Goal: Information Seeking & Learning: Learn about a topic

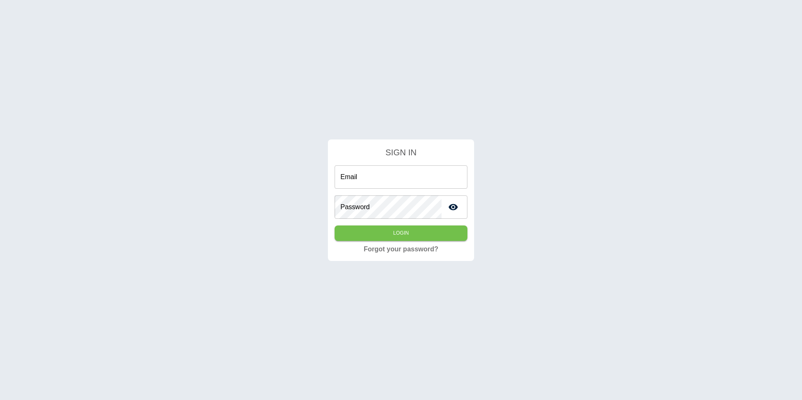
type input "**********"
click at [409, 225] on div "**********" at bounding box center [400, 203] width 133 height 76
click at [407, 228] on button "Login" at bounding box center [400, 232] width 133 height 15
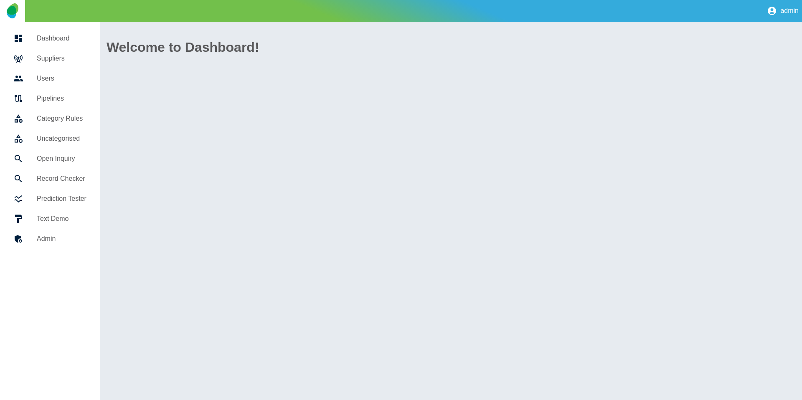
click at [55, 58] on h5 "Suppliers" at bounding box center [62, 58] width 50 height 10
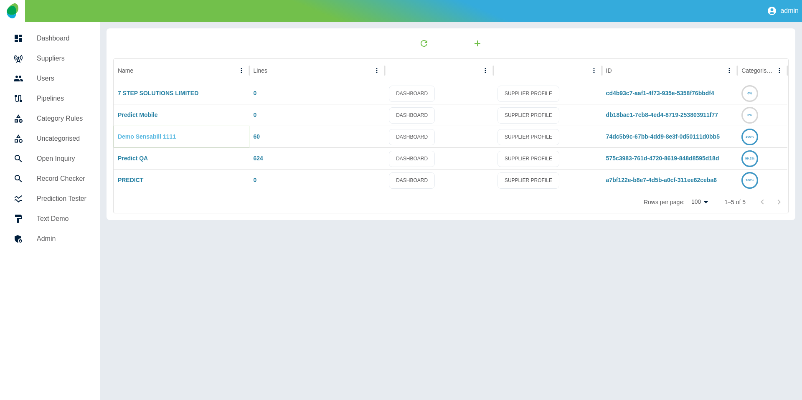
click at [141, 134] on link "Demo Sensabill 1111" at bounding box center [147, 136] width 58 height 7
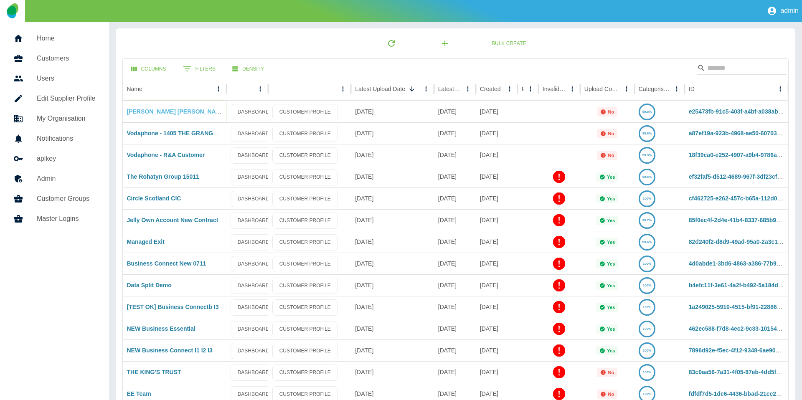
click at [171, 114] on link "[PERSON_NAME] [PERSON_NAME] (Scotland) Ltd (Abzorb)" at bounding box center [210, 111] width 166 height 7
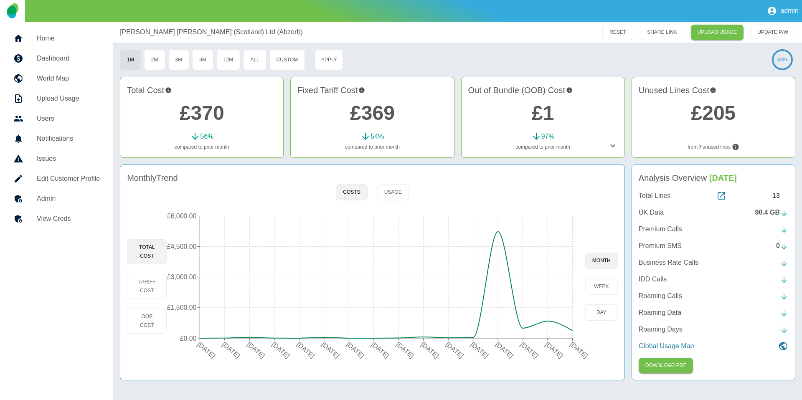
click at [646, 211] on p "UK Data" at bounding box center [650, 213] width 25 height 10
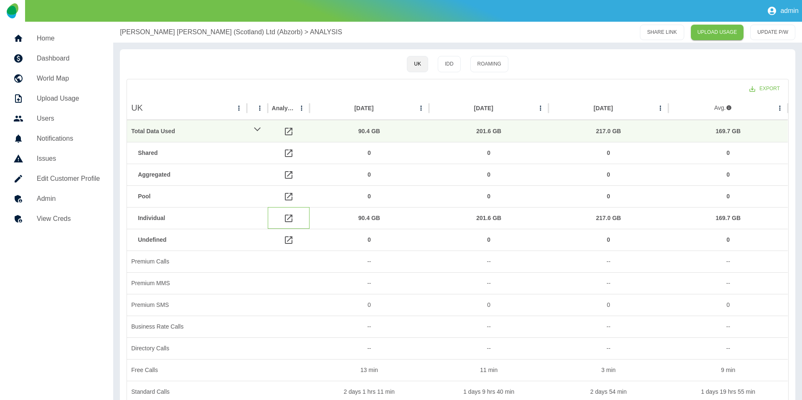
click at [291, 219] on icon at bounding box center [288, 218] width 10 height 10
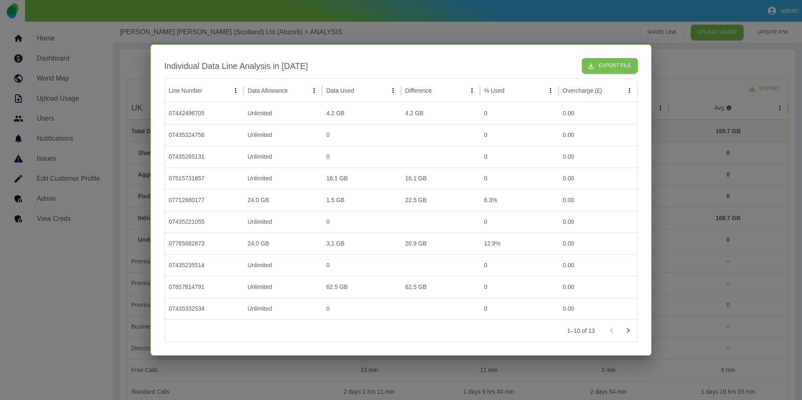
click at [322, 371] on div at bounding box center [401, 200] width 802 height 400
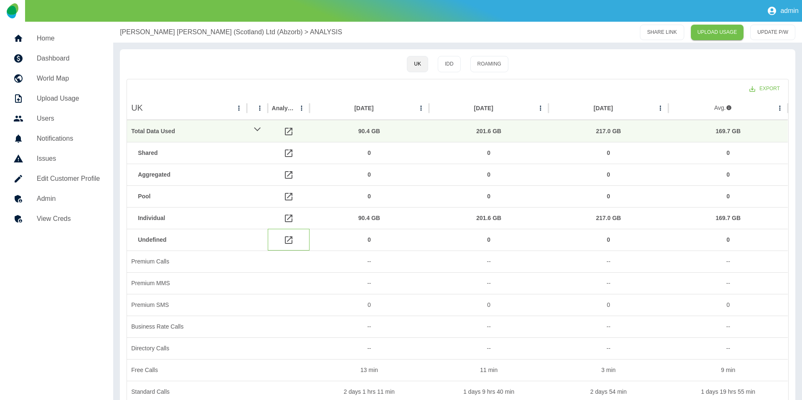
click at [290, 237] on icon at bounding box center [288, 240] width 10 height 10
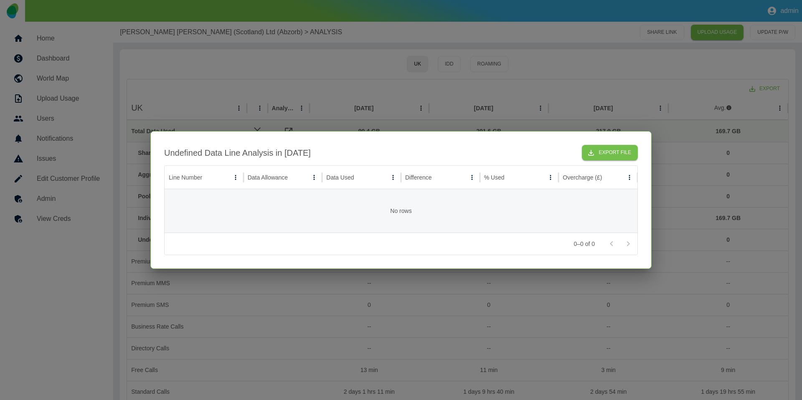
click at [246, 347] on div at bounding box center [401, 200] width 802 height 400
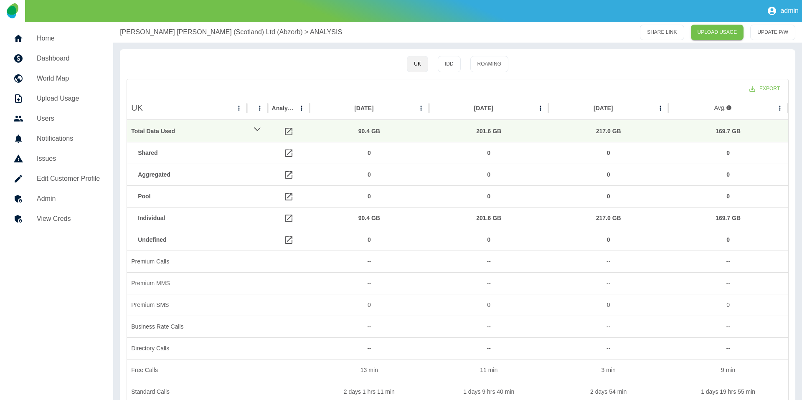
click at [149, 29] on p "[PERSON_NAME] [PERSON_NAME] (Scotland) Ltd (Abzorb)" at bounding box center [211, 32] width 182 height 10
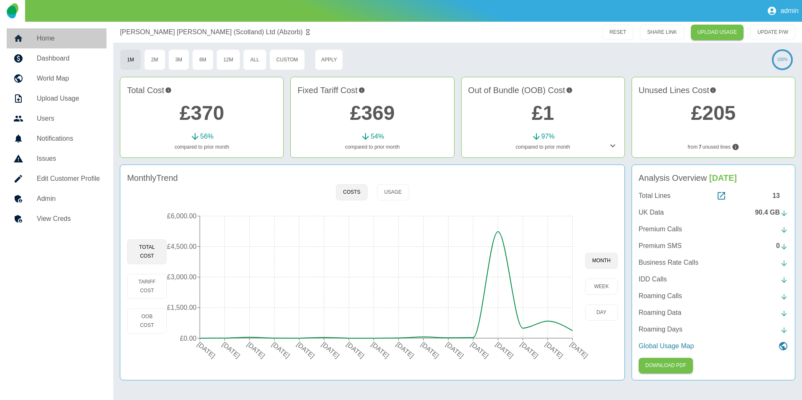
click at [79, 33] on h5 "Home" at bounding box center [68, 38] width 63 height 10
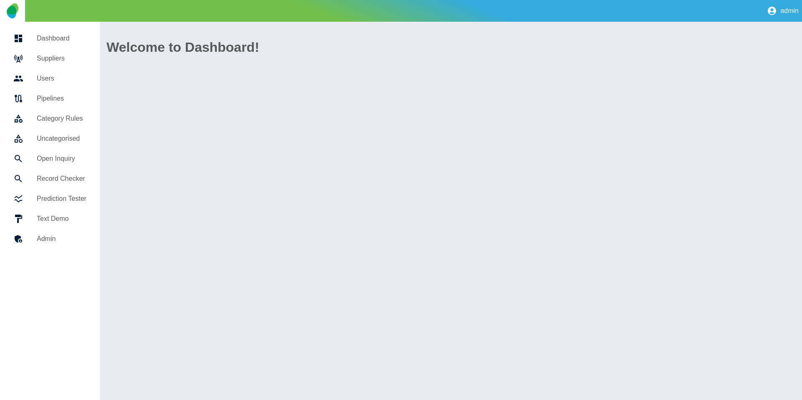
click at [73, 61] on h5 "Suppliers" at bounding box center [62, 58] width 50 height 10
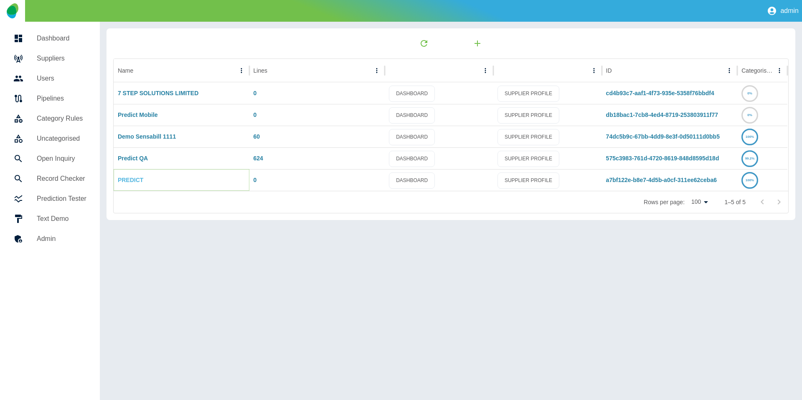
click at [133, 179] on link "PREDICT" at bounding box center [130, 180] width 25 height 7
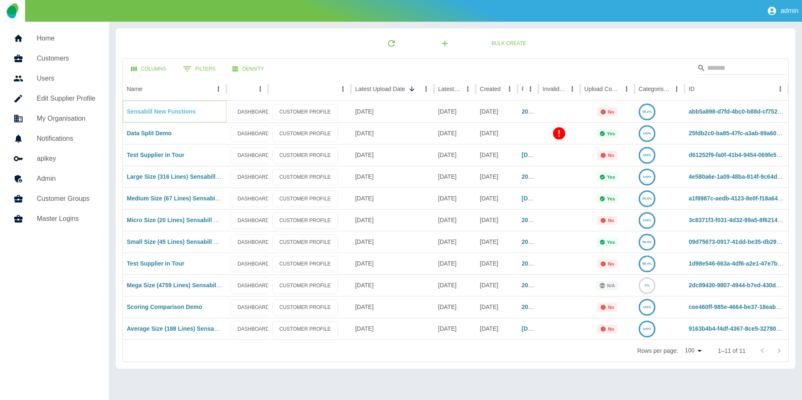
click at [159, 113] on link "Sensabill New Functions" at bounding box center [161, 111] width 69 height 7
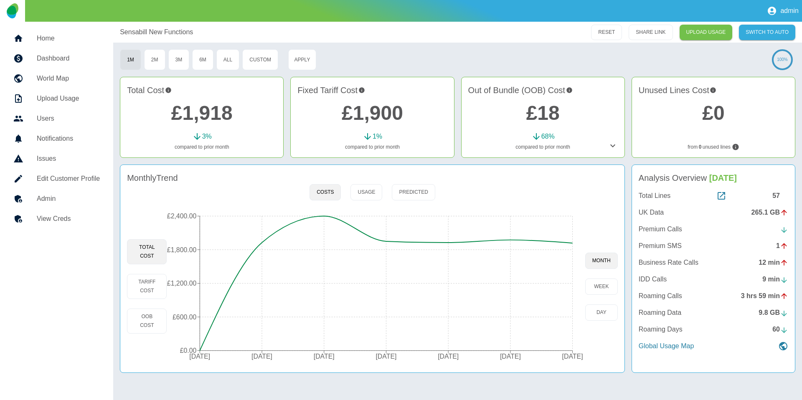
click at [642, 213] on p "UK Data" at bounding box center [650, 213] width 25 height 10
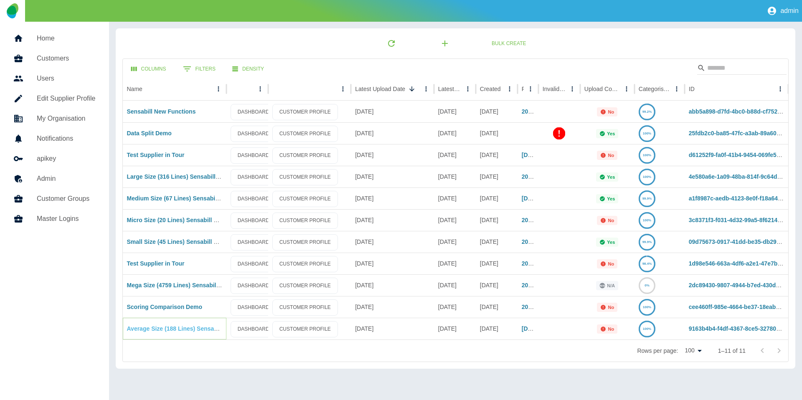
click at [177, 329] on link "Average Size (188 Lines) Sensabill Tour" at bounding box center [182, 328] width 110 height 7
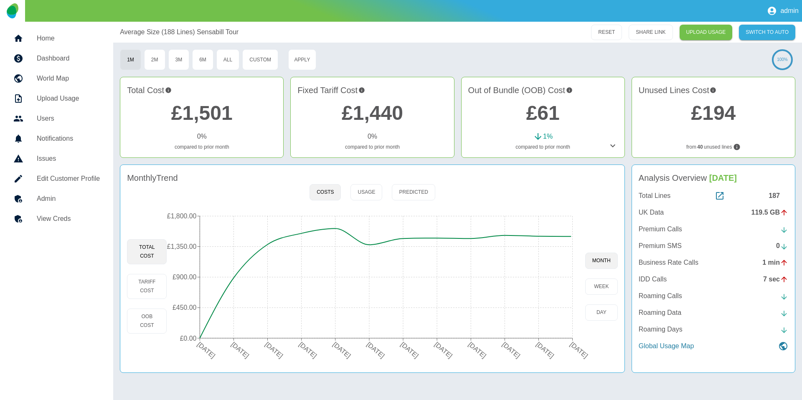
click at [653, 211] on p "UK Data" at bounding box center [650, 213] width 25 height 10
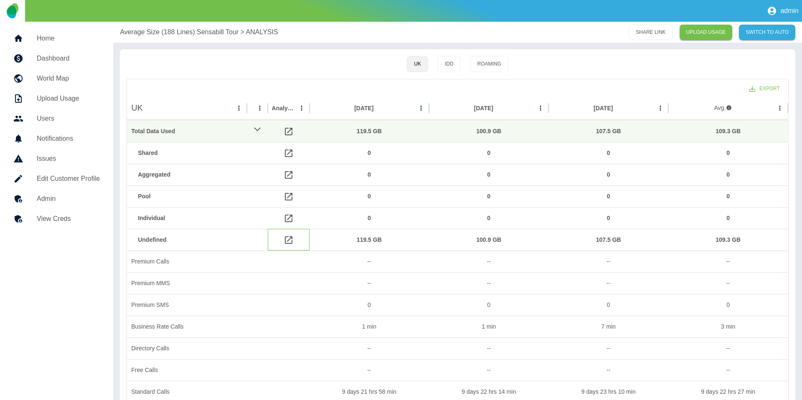
click at [289, 240] on icon at bounding box center [289, 240] width 8 height 8
click at [287, 241] on icon at bounding box center [289, 240] width 8 height 8
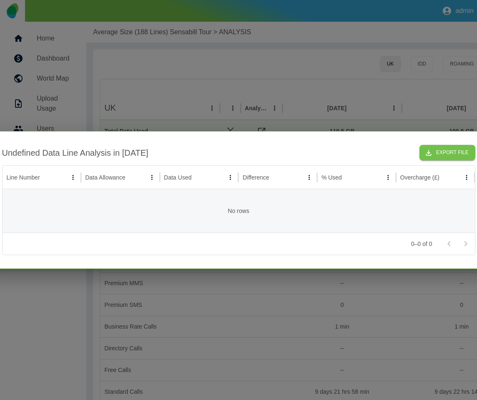
click at [185, 70] on div at bounding box center [238, 200] width 477 height 400
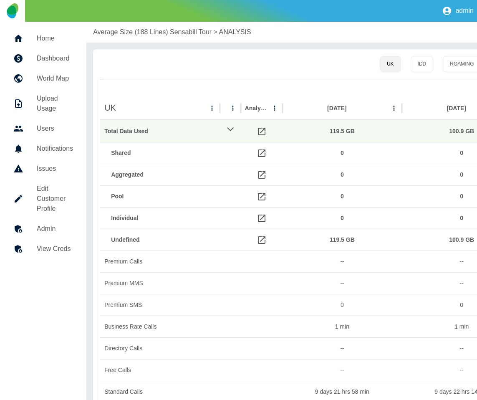
click at [157, 76] on div "UK IDD Roaming Export UK Analysis Nov 2023 Oct 2023 Sep 2023 Avg. Total Data Us…" at bounding box center [430, 262] width 675 height 426
click at [59, 186] on h5 "Edit Customer Profile" at bounding box center [55, 199] width 36 height 30
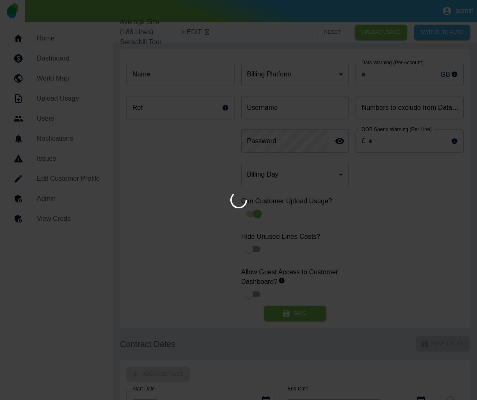
type input "*"
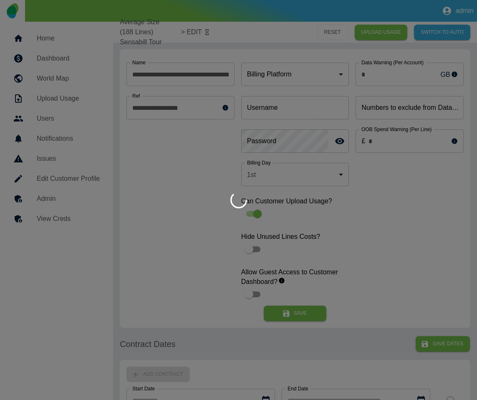
type input "**********"
type input "*"
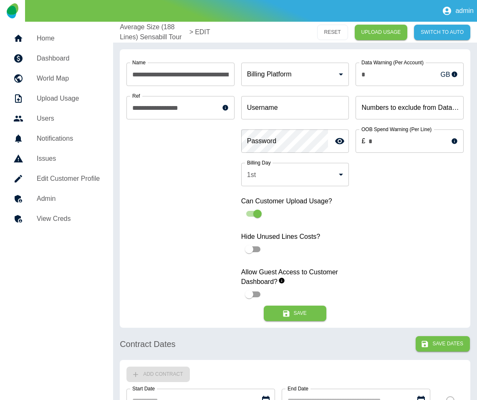
type input "**********"
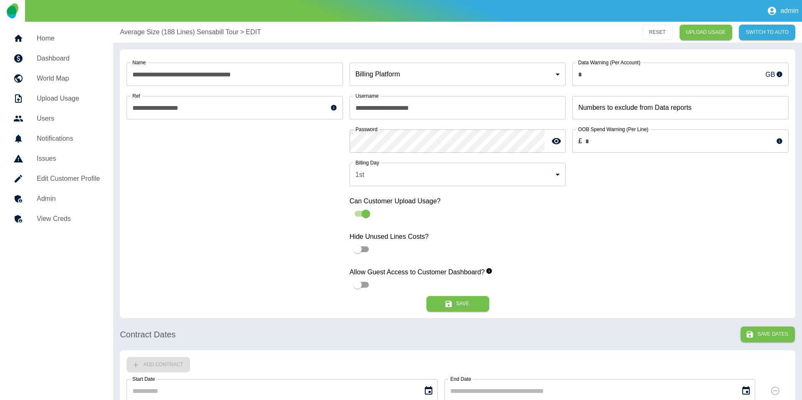
click at [135, 35] on p "Average Size (188 Lines) Sensabill Tour" at bounding box center [179, 32] width 119 height 10
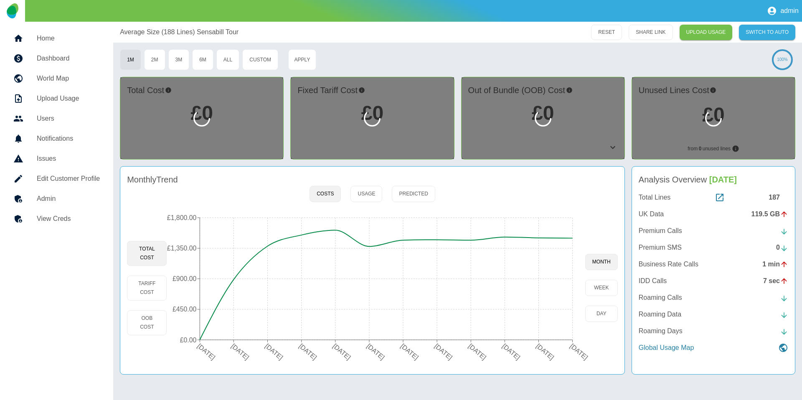
click at [71, 42] on h5 "Home" at bounding box center [68, 38] width 63 height 10
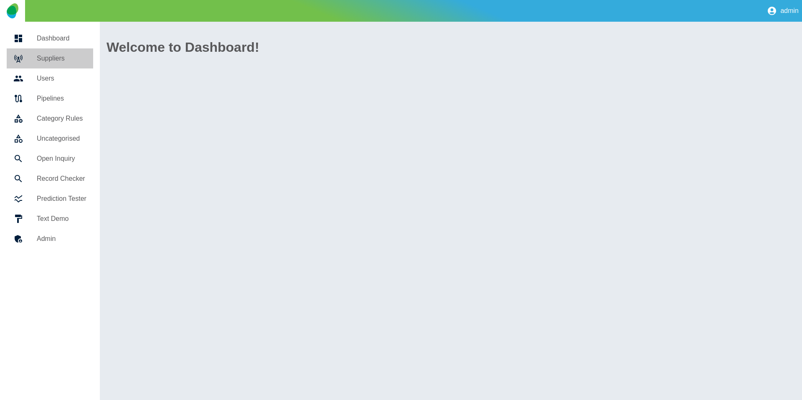
drag, startPoint x: 56, startPoint y: 61, endPoint x: 68, endPoint y: 80, distance: 22.1
click at [56, 61] on h5 "Suppliers" at bounding box center [62, 58] width 50 height 10
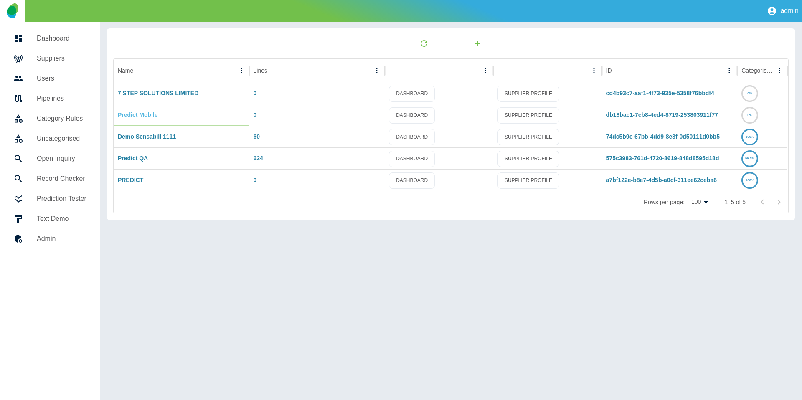
click at [134, 116] on link "Predict Mobile" at bounding box center [138, 114] width 40 height 7
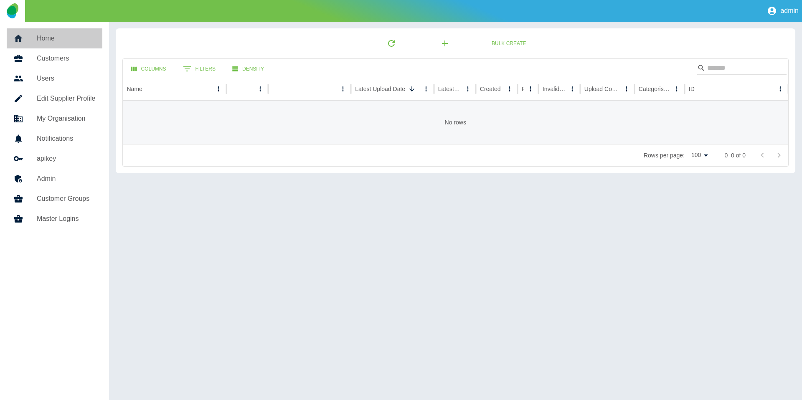
click at [42, 34] on h5 "Home" at bounding box center [66, 38] width 59 height 10
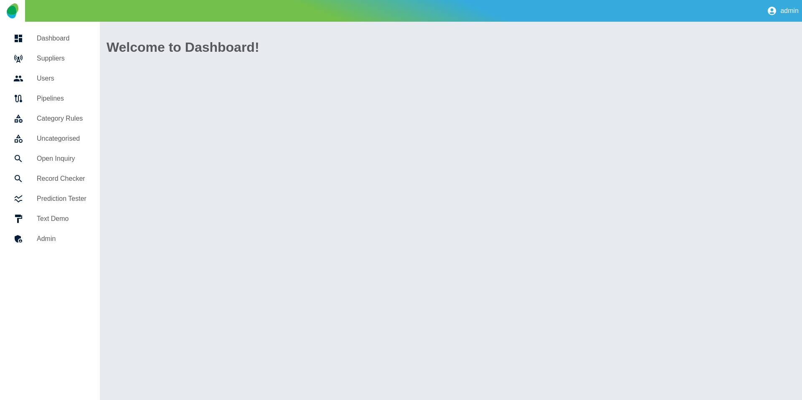
click at [57, 56] on h5 "Suppliers" at bounding box center [62, 58] width 50 height 10
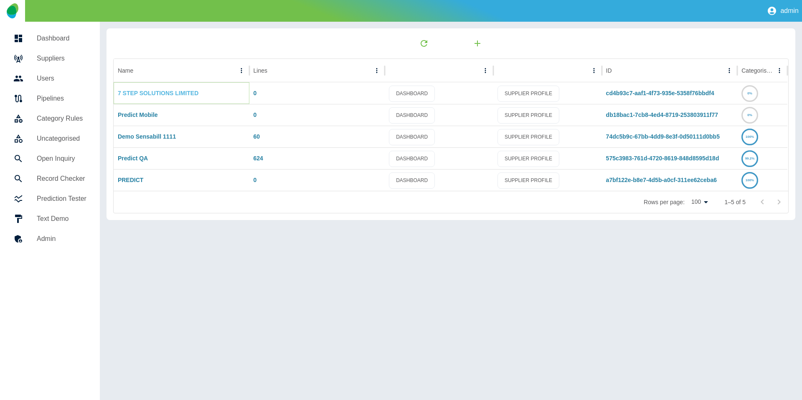
click at [130, 95] on link "7 STEP SOLUTIONS LIMITED" at bounding box center [158, 93] width 81 height 7
